Goal: Navigation & Orientation: Go to known website

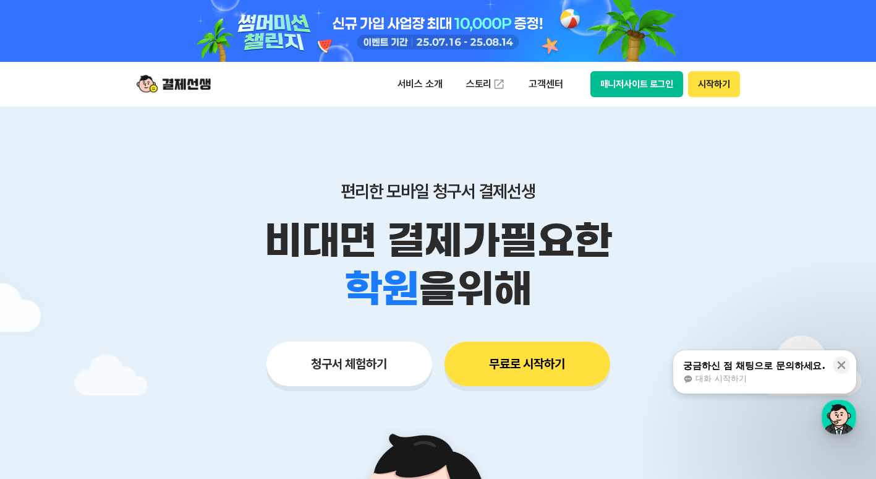
click at [602, 88] on button "매니저사이트 로그인" at bounding box center [637, 84] width 93 height 26
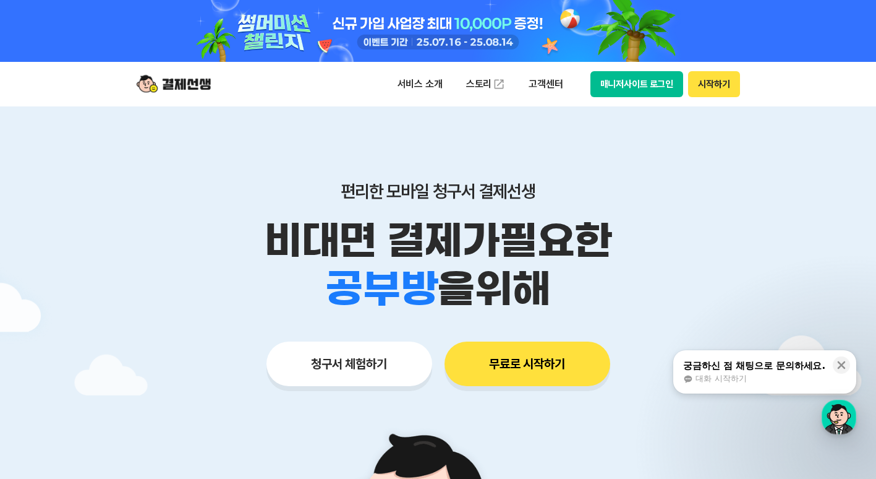
click at [605, 85] on button "매니저사이트 로그인" at bounding box center [637, 84] width 93 height 26
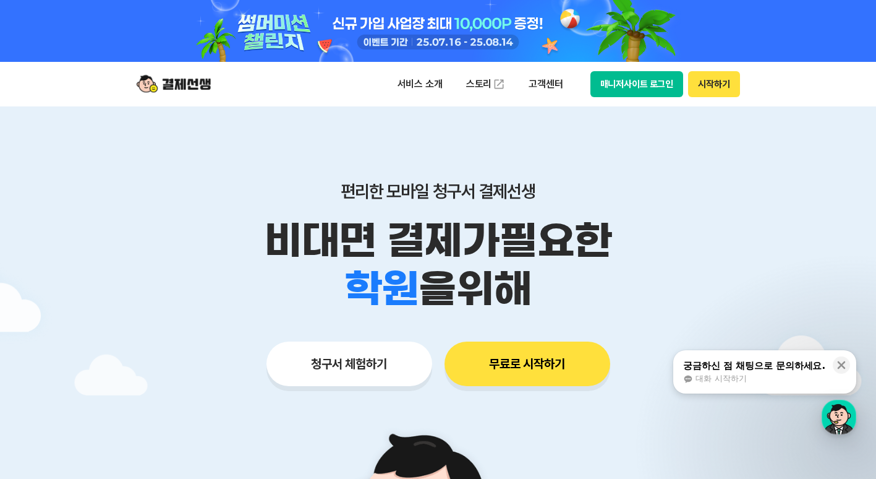
click at [614, 88] on button "매니저사이트 로그인" at bounding box center [637, 84] width 93 height 26
